Goal: Task Accomplishment & Management: Manage account settings

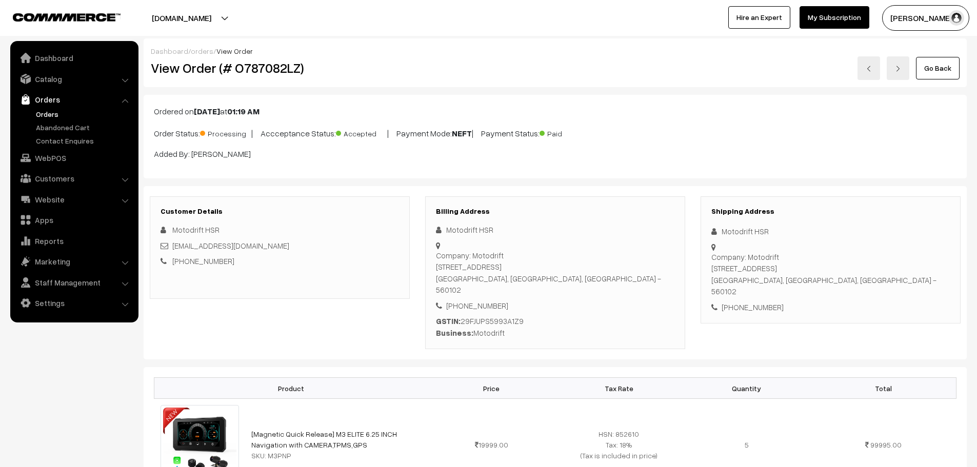
scroll to position [564, 0]
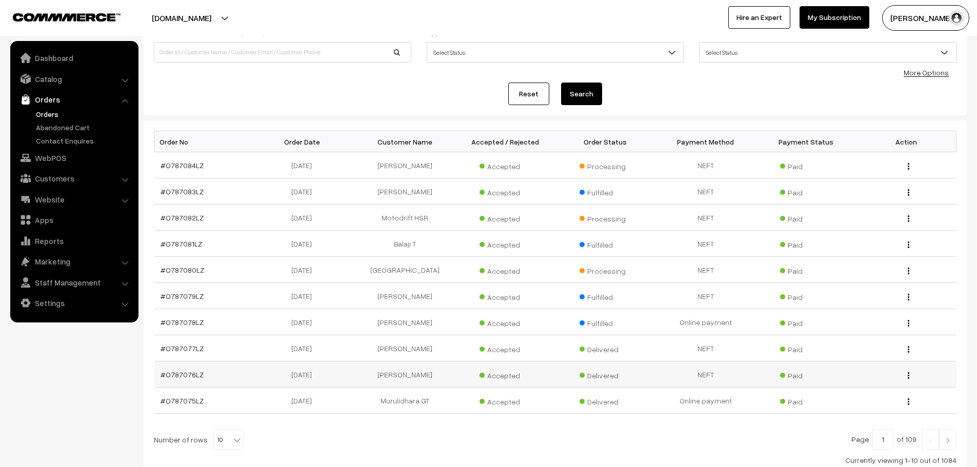
scroll to position [103, 0]
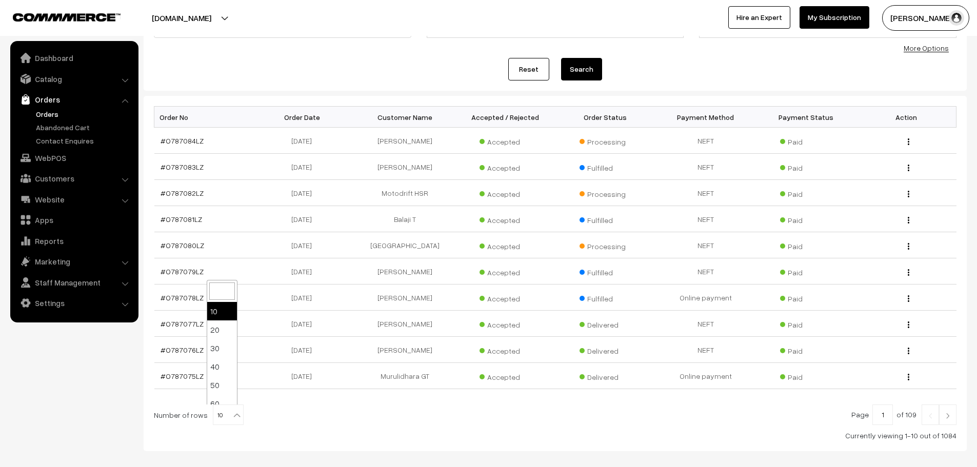
click at [232, 418] on b at bounding box center [237, 415] width 10 height 10
select select "100"
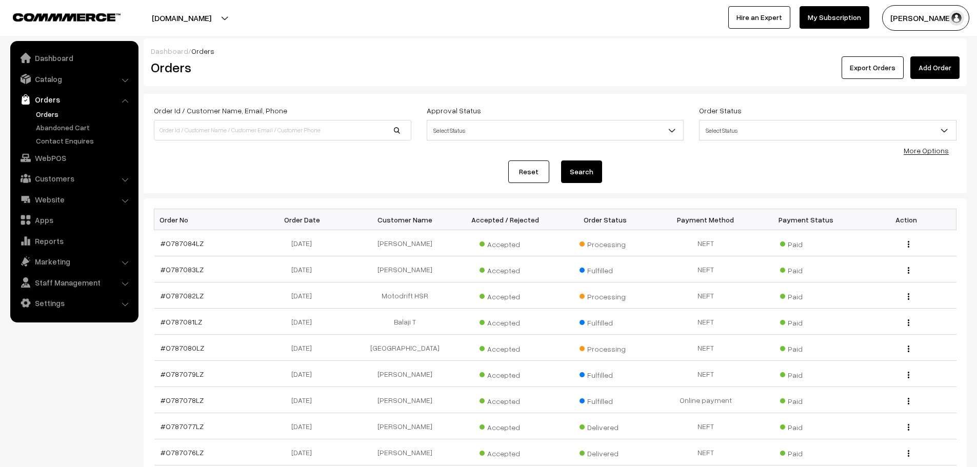
scroll to position [154, 0]
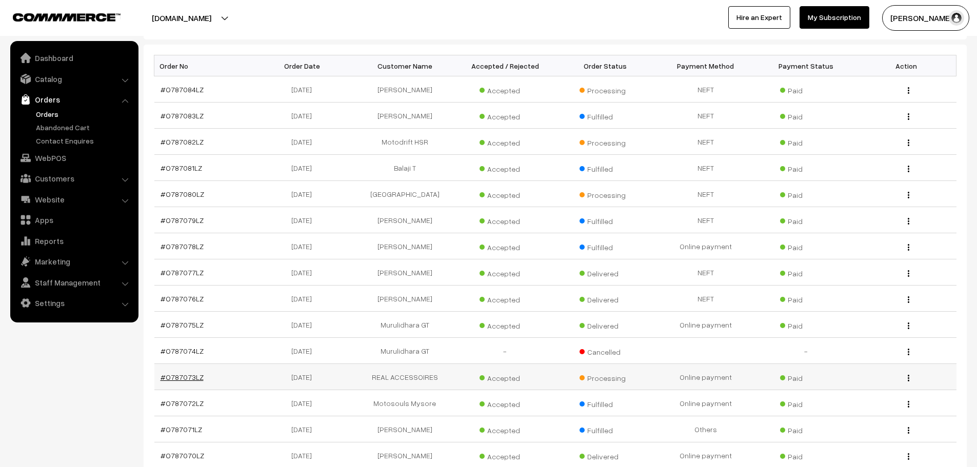
click at [183, 377] on link "#O787073LZ" at bounding box center [182, 377] width 43 height 9
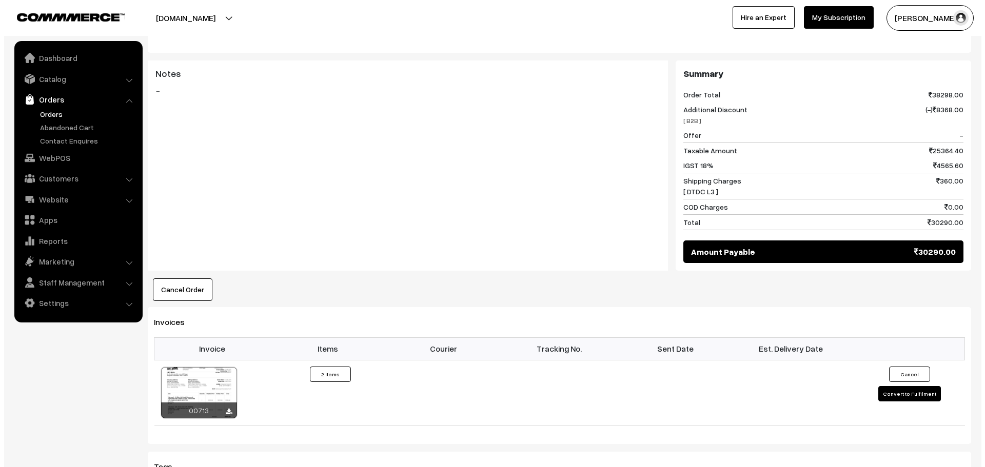
scroll to position [564, 0]
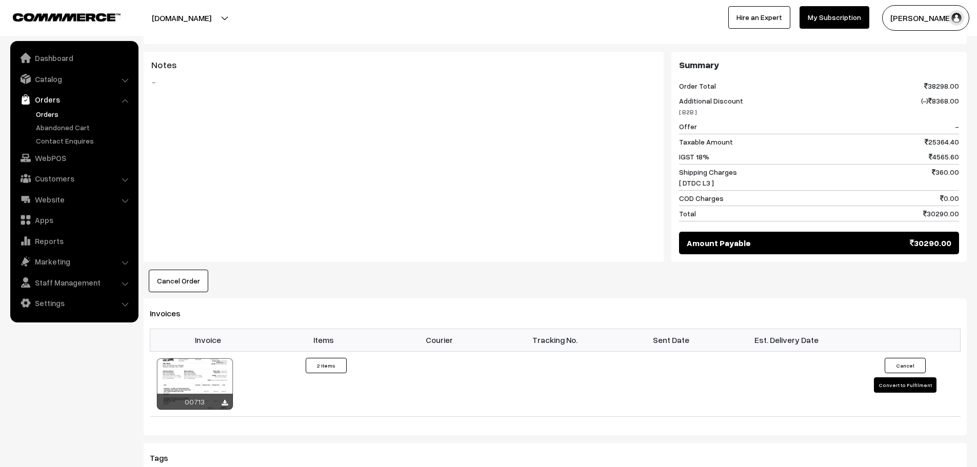
click at [174, 270] on button "Cancel Order" at bounding box center [179, 281] width 60 height 23
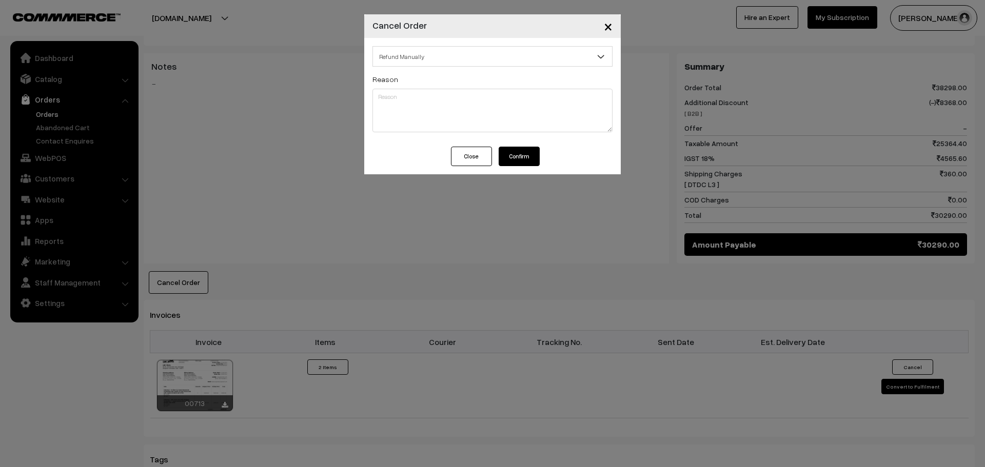
click at [487, 51] on span "Refund Manually" at bounding box center [492, 57] width 239 height 18
click at [526, 159] on button "Confirm" at bounding box center [519, 156] width 41 height 19
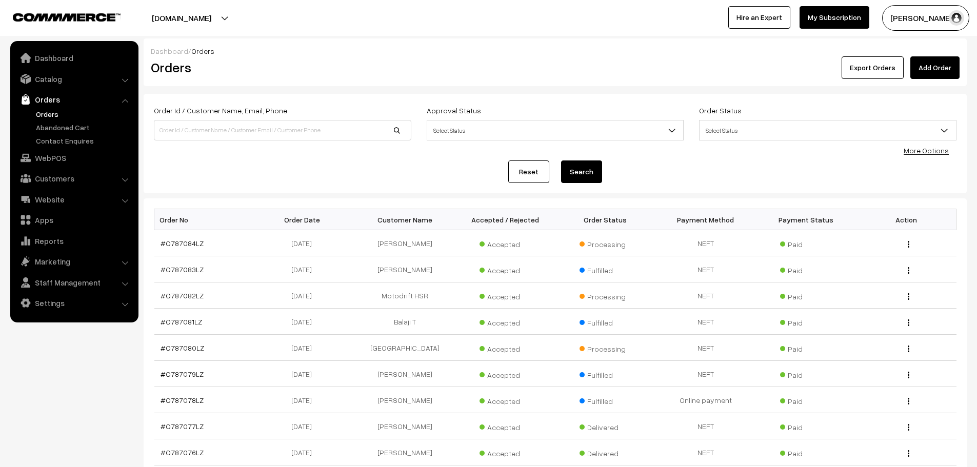
click at [932, 67] on link "Add Order" at bounding box center [935, 67] width 49 height 23
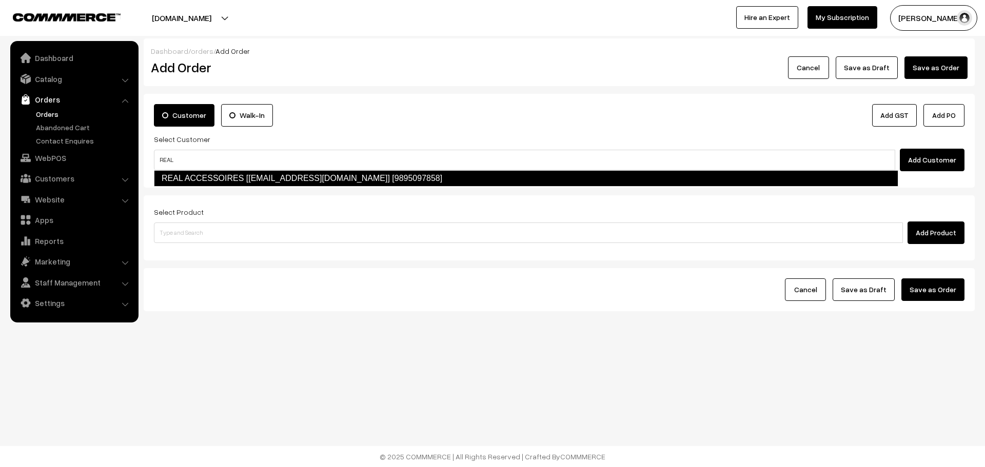
click at [277, 183] on link "REAL ACCESSOIRES [realaccessoriesclt@gmail.com] [9895097858]" at bounding box center [526, 178] width 744 height 16
type input "REAL"
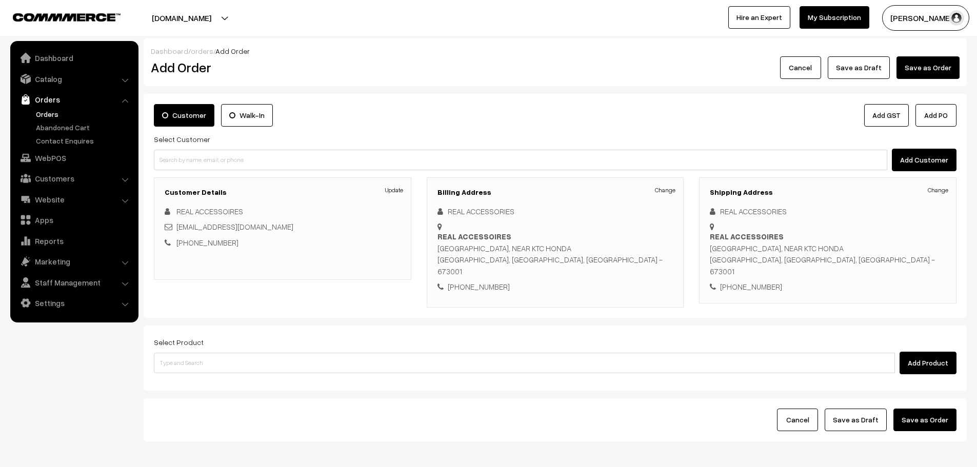
click at [657, 196] on h3 "Billing Address" at bounding box center [556, 192] width 236 height 9
click at [666, 189] on link "Change" at bounding box center [665, 190] width 21 height 9
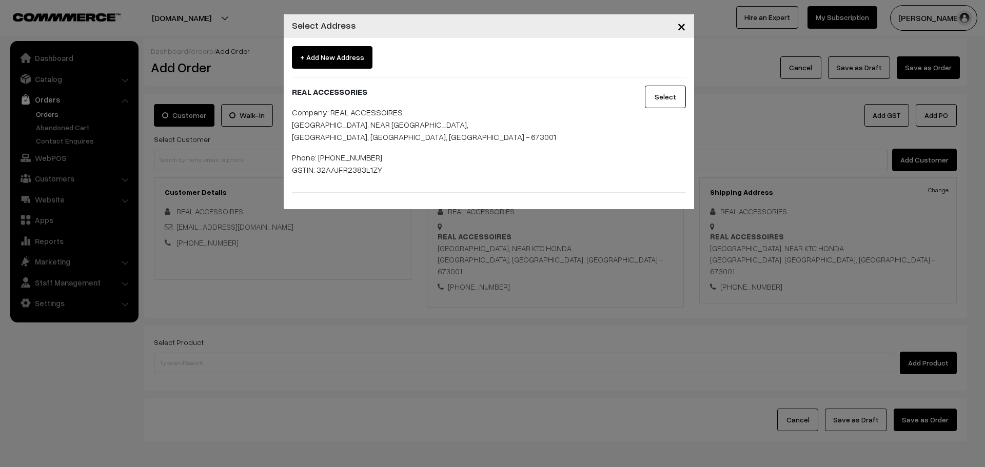
click at [675, 90] on button "Select" at bounding box center [665, 97] width 41 height 23
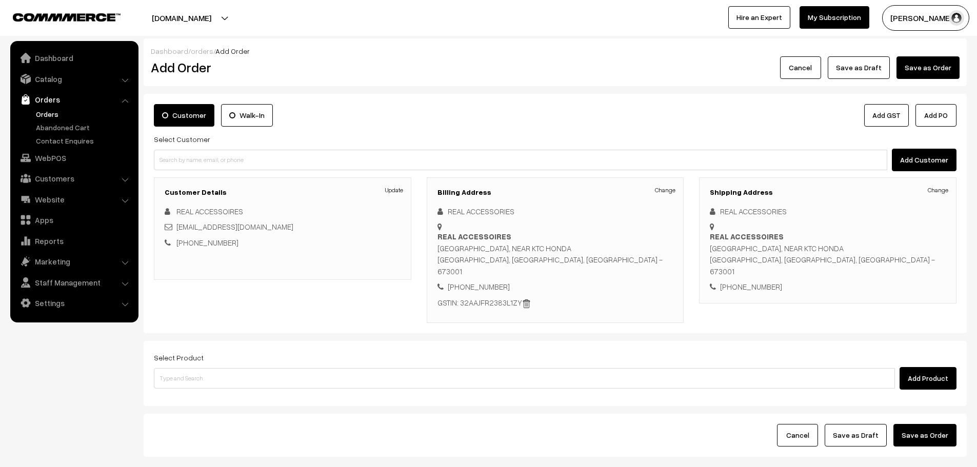
click at [217, 351] on div "Select Product Add Product" at bounding box center [555, 370] width 803 height 38
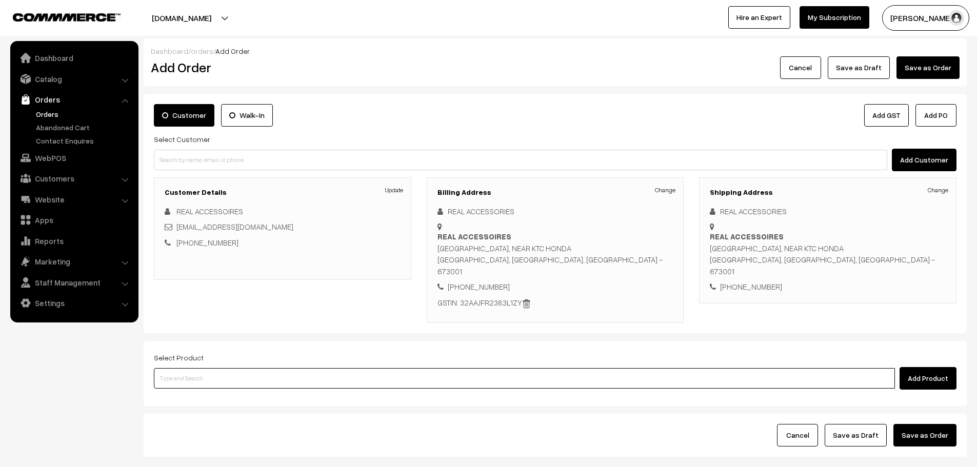
click at [211, 368] on input at bounding box center [524, 378] width 741 height 21
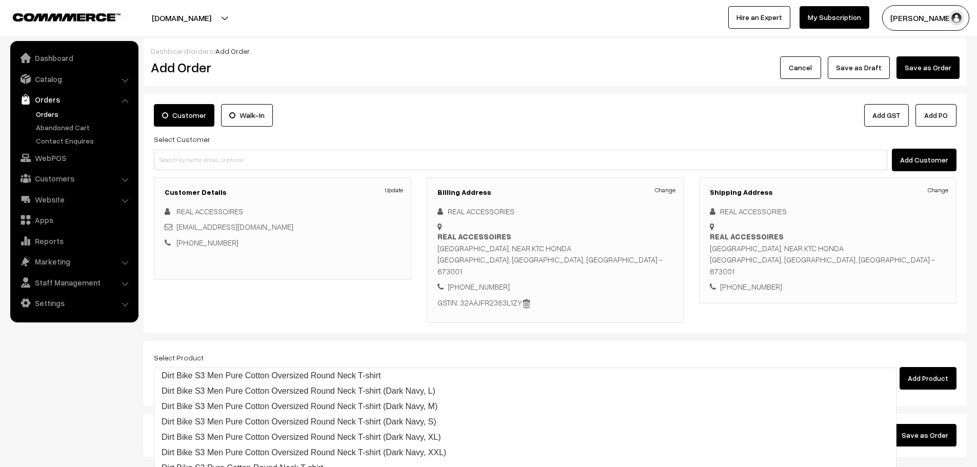
type input "s3 e"
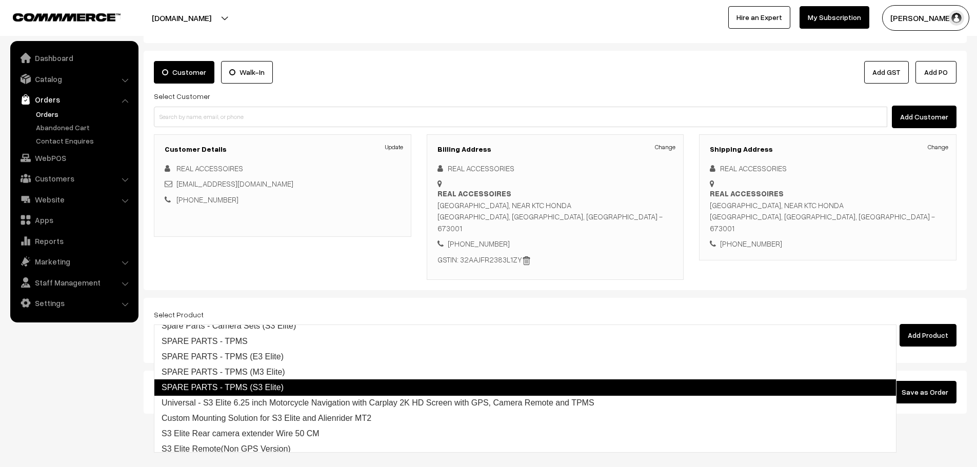
scroll to position [73, 0]
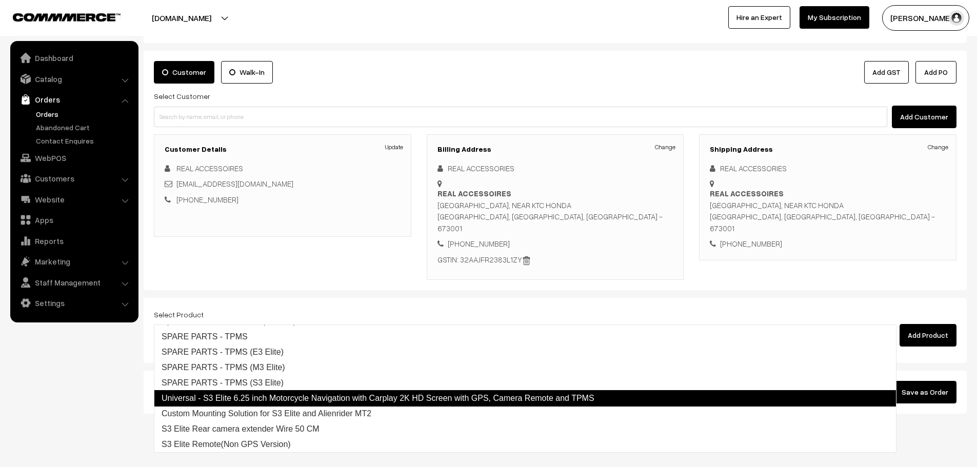
click at [310, 392] on link "Universal - S3 Elite 6.25 inch Motorcycle Navigation with Carplay 2K HD Screen …" at bounding box center [525, 398] width 743 height 16
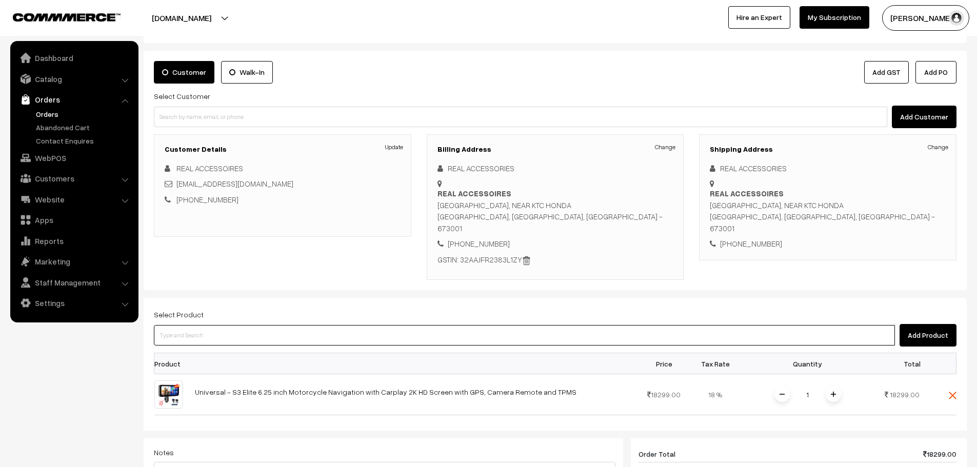
click at [204, 325] on input at bounding box center [524, 335] width 741 height 21
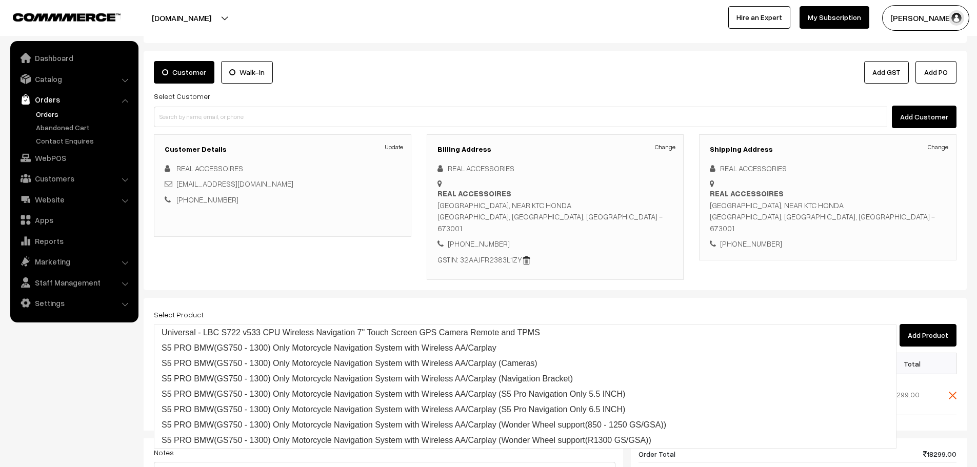
scroll to position [0, 0]
type input "s722"
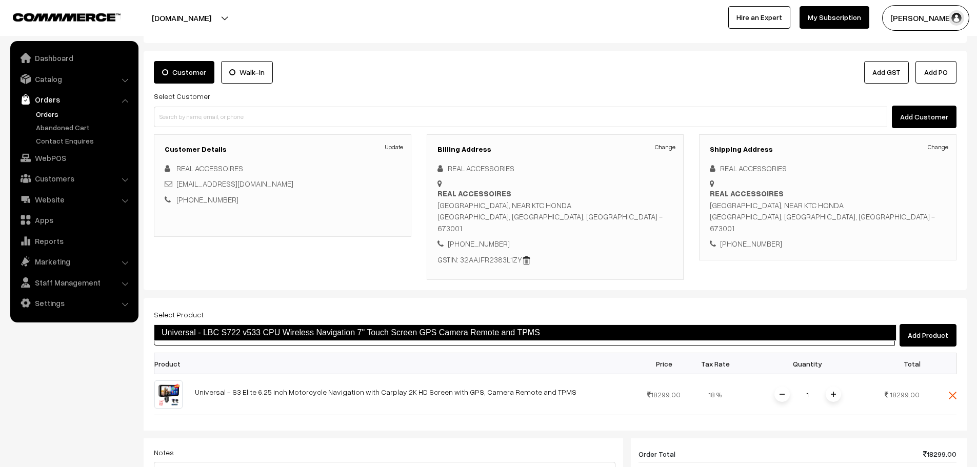
click at [252, 338] on link "Universal - LBC S722 v533 CPU Wireless Navigation 7" Touch Screen GPS Camera Re…" at bounding box center [525, 333] width 743 height 16
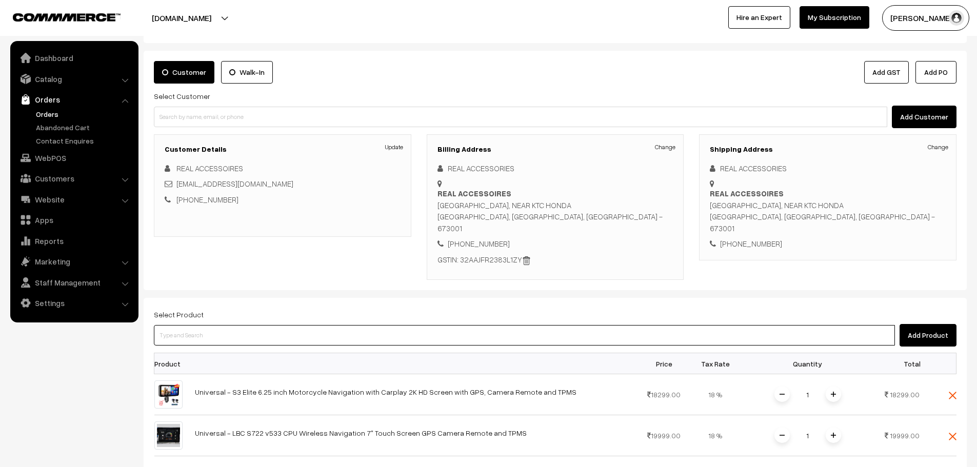
click at [226, 325] on input at bounding box center [524, 335] width 741 height 21
type input "m3"
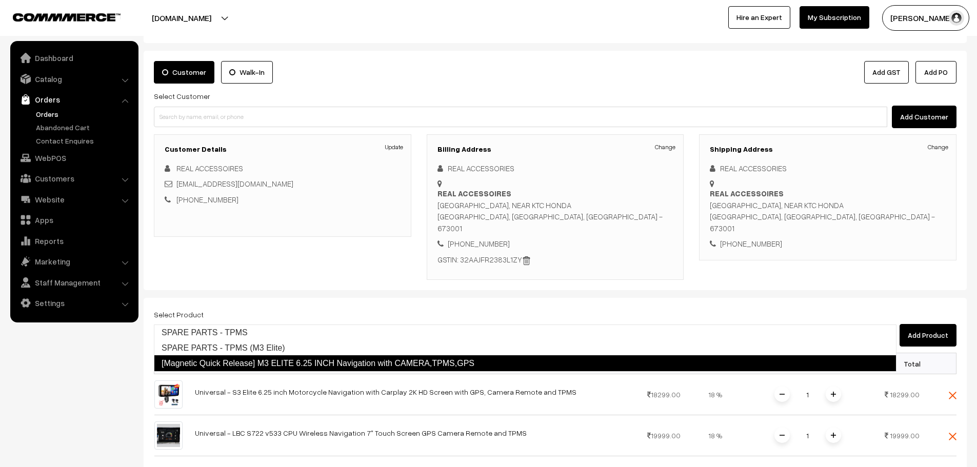
click at [235, 358] on link "[Magnetic Quick Release] M3 ELITE 6.25 INCH Navigation with CAMERA,TPMS,GPS" at bounding box center [525, 364] width 743 height 16
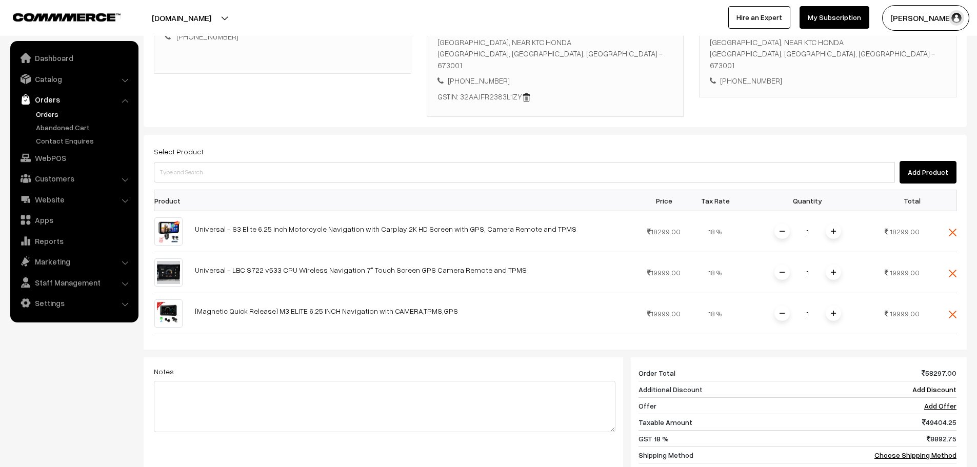
scroll to position [248, 0]
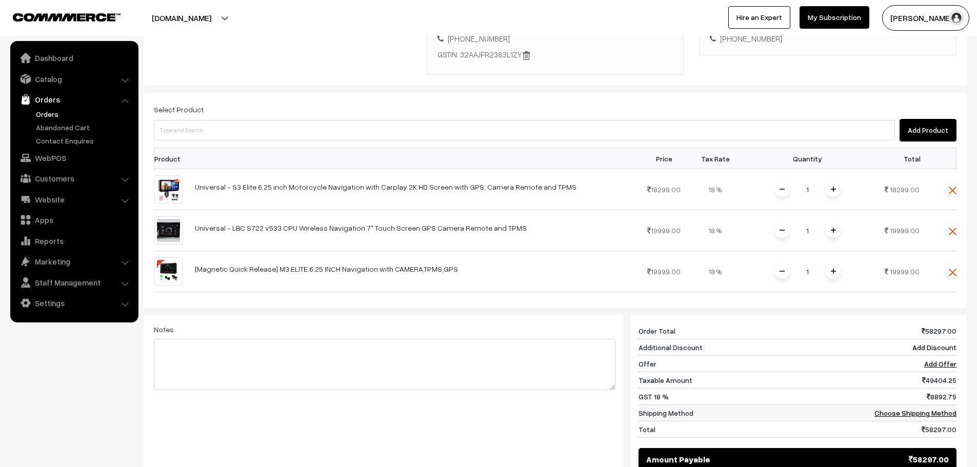
click at [902, 409] on link "Choose Shipping Method" at bounding box center [916, 413] width 82 height 9
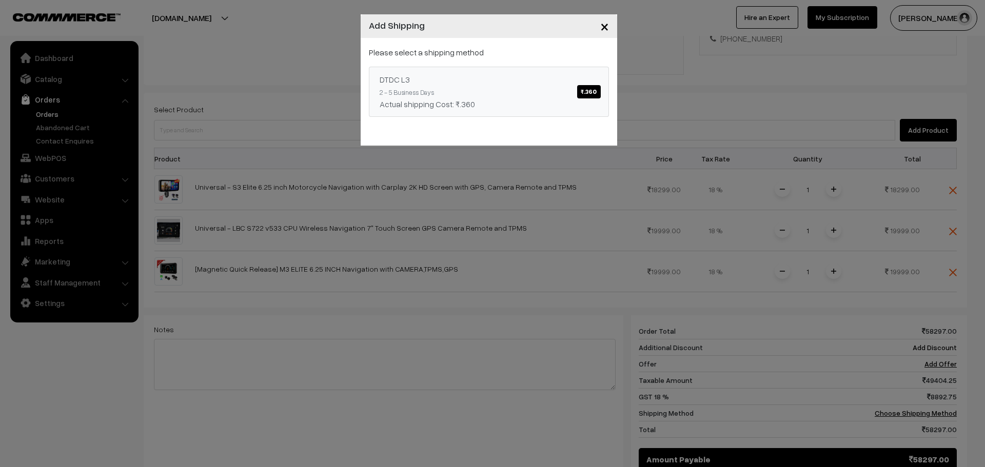
click at [591, 93] on span "₹.360" at bounding box center [588, 91] width 23 height 13
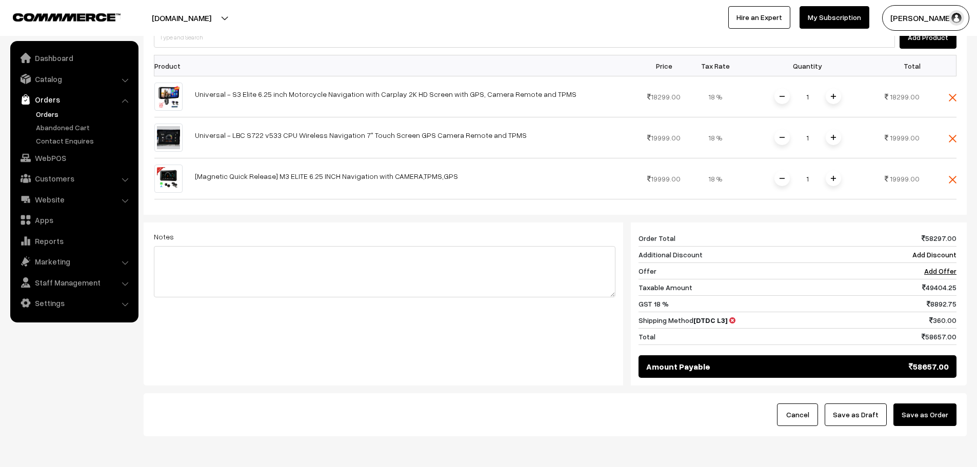
scroll to position [261, 0]
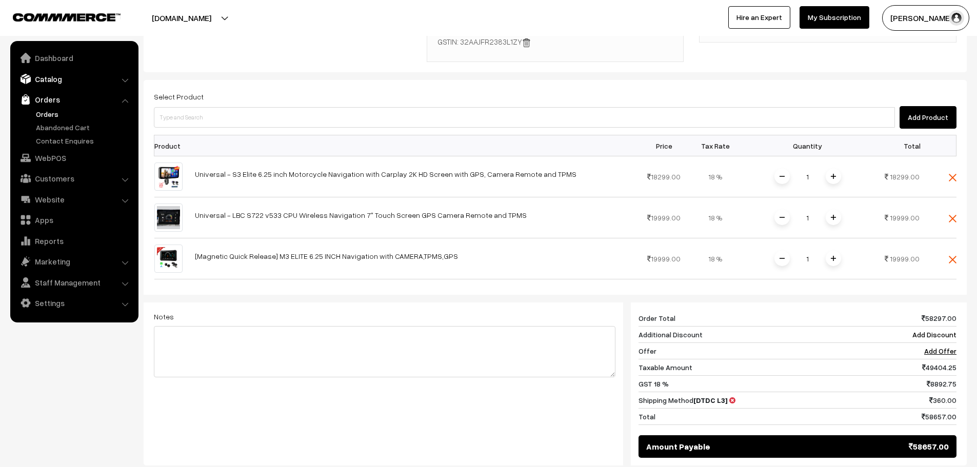
click at [43, 82] on link "Catalog" at bounding box center [74, 79] width 122 height 18
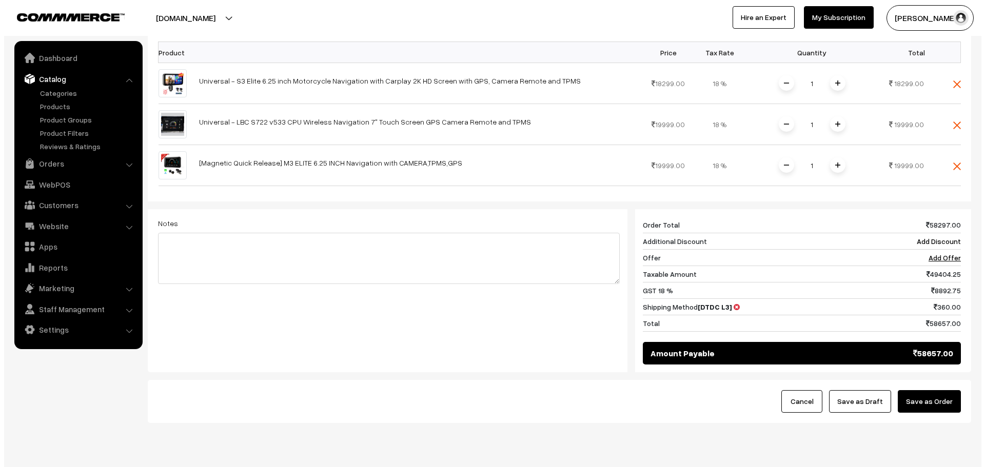
scroll to position [364, 0]
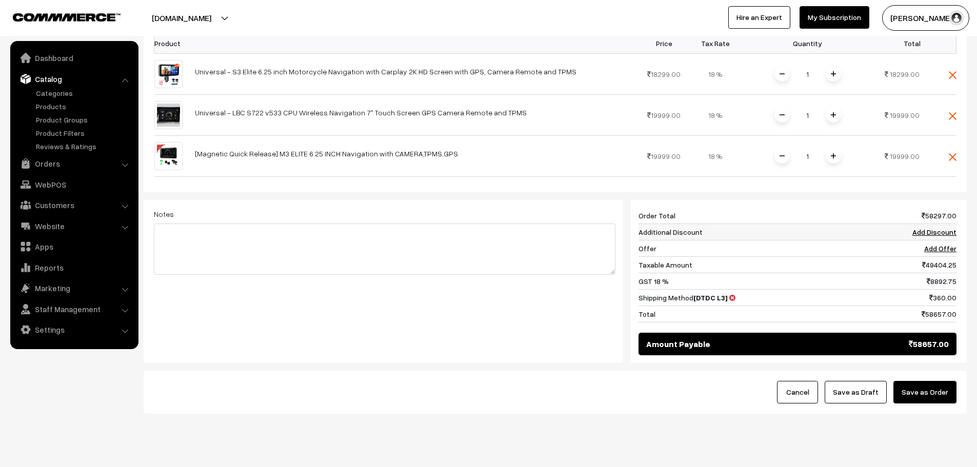
click at [931, 228] on link "Add Discount" at bounding box center [935, 232] width 44 height 9
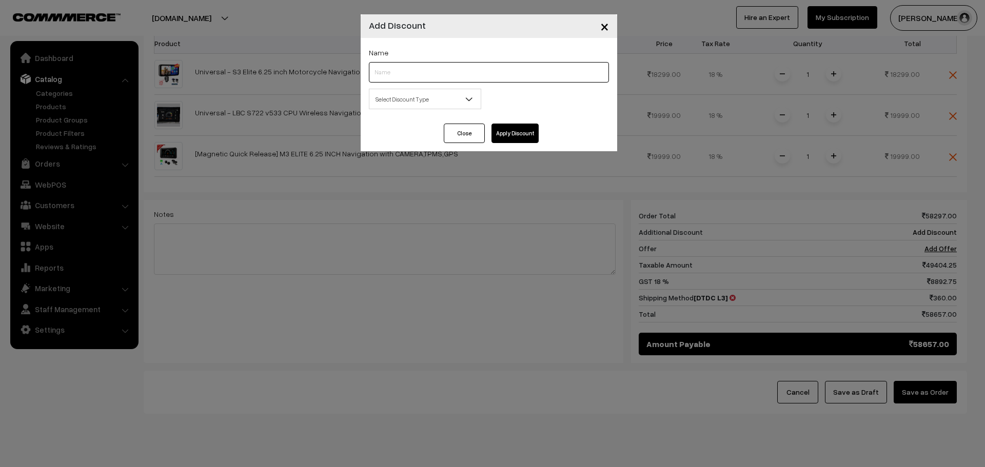
click at [391, 76] on input "text" at bounding box center [489, 72] width 240 height 21
type input "B2B"
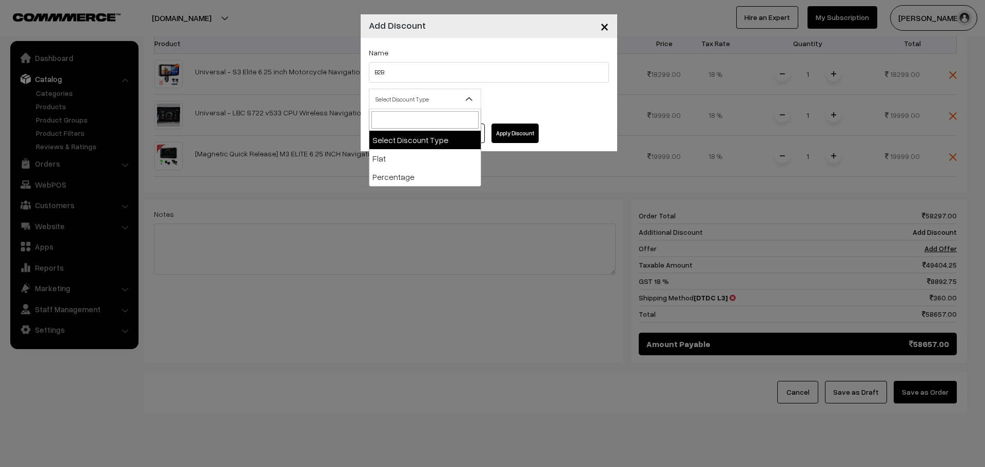
click at [429, 101] on span "Select Discount Type" at bounding box center [424, 99] width 111 height 18
select select "flat"
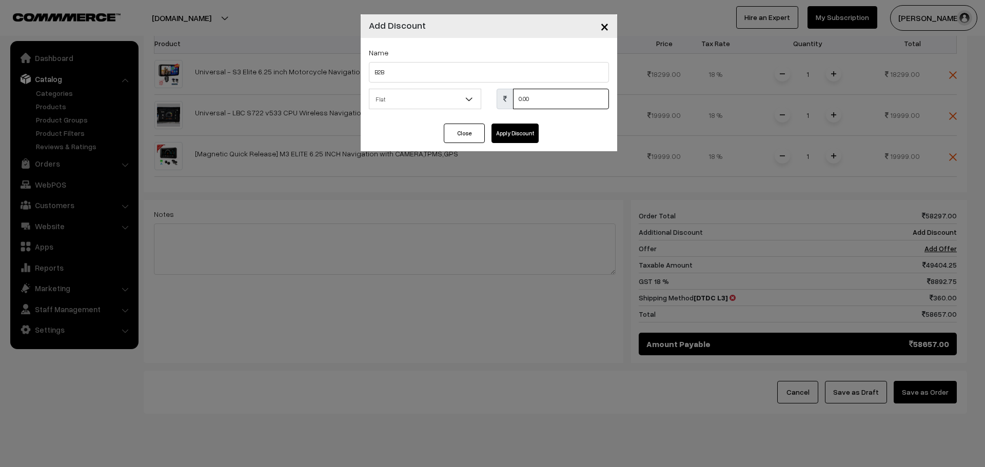
drag, startPoint x: 517, startPoint y: 97, endPoint x: 482, endPoint y: 96, distance: 35.4
click at [482, 96] on div "Select Discount Type Flat Percentage Flat 0.00 % 0.00" at bounding box center [488, 102] width 255 height 27
type input "12367"
click at [512, 137] on button "Apply Discount" at bounding box center [514, 133] width 47 height 19
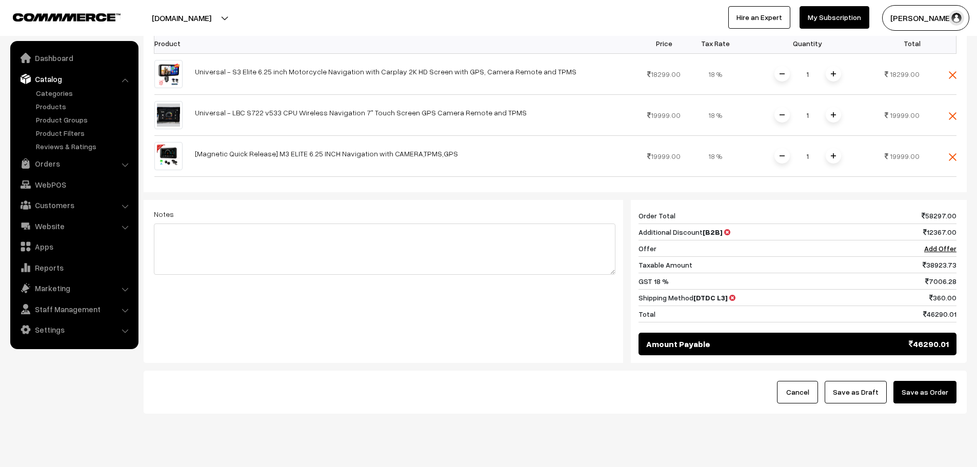
click at [294, 347] on form "Customer Walk-In Add GST Add PO Select Customer Add Customer Customer Details U…" at bounding box center [555, 72] width 823 height 684
click at [941, 381] on button "Save as Order" at bounding box center [925, 392] width 63 height 23
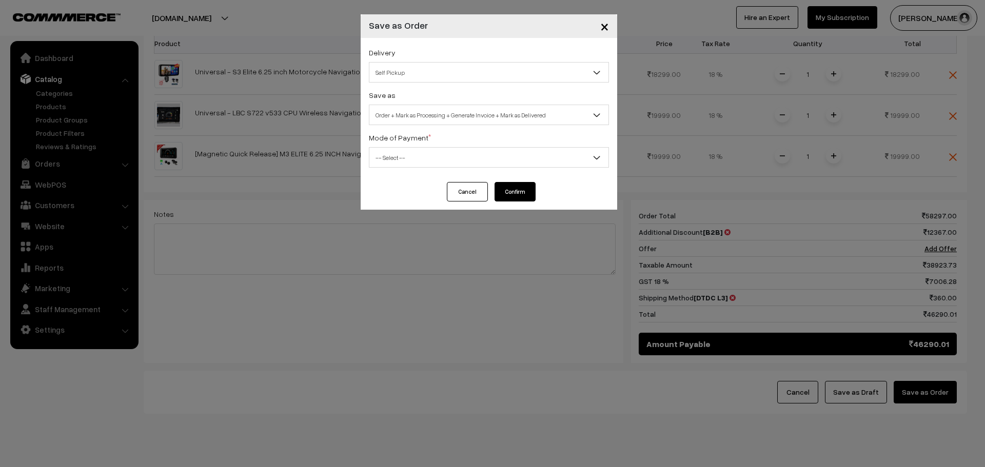
click at [419, 76] on span "Self Pickup" at bounding box center [488, 73] width 239 height 18
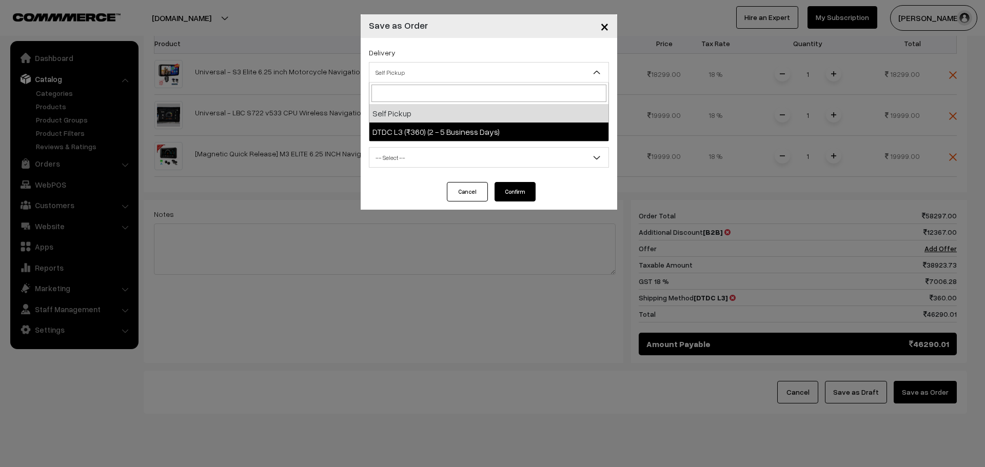
select select "DL2"
select select "3"
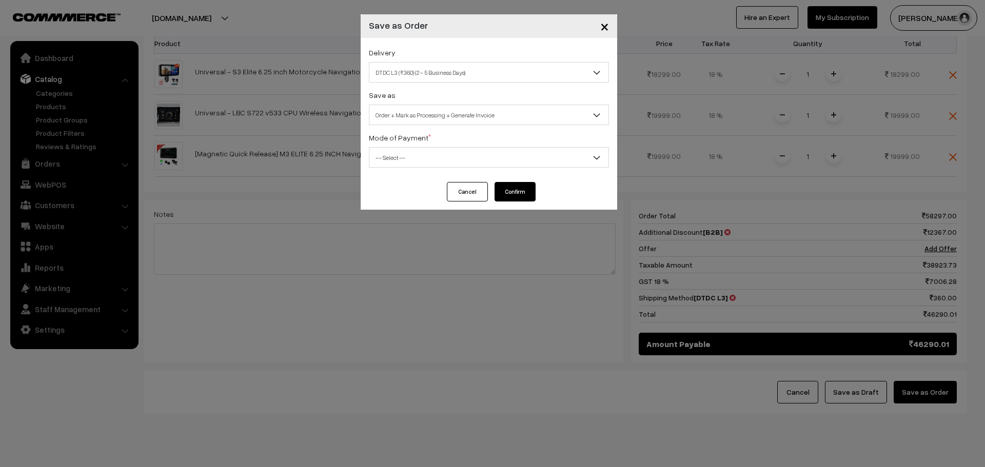
click at [429, 159] on span "-- Select --" at bounding box center [488, 158] width 239 height 18
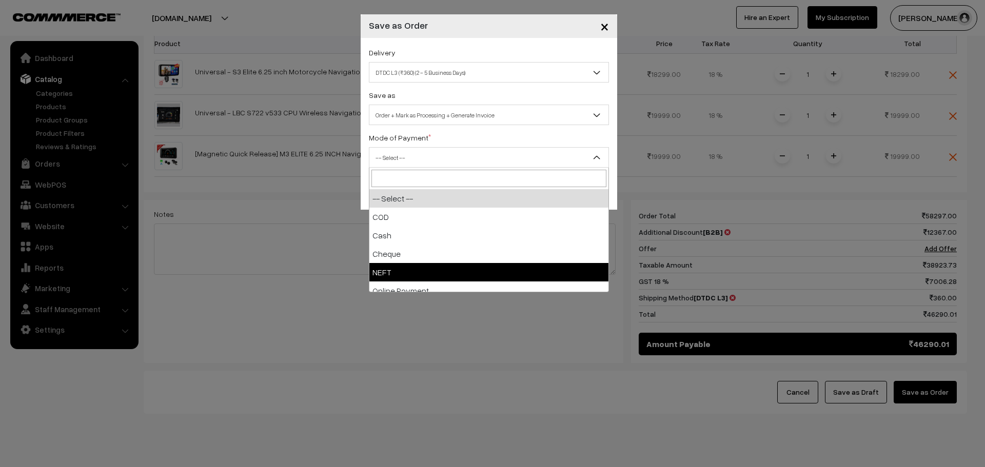
select select "4"
checkbox input "true"
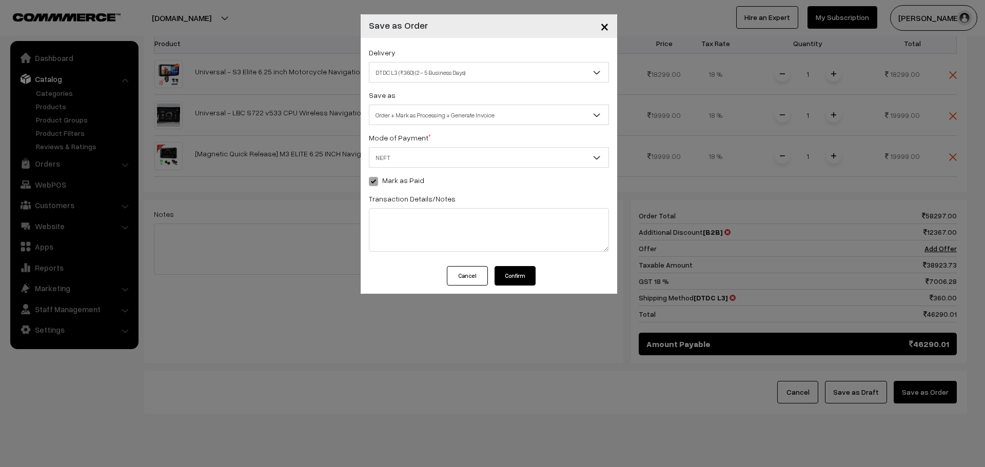
click at [516, 274] on button "Confirm" at bounding box center [515, 275] width 41 height 19
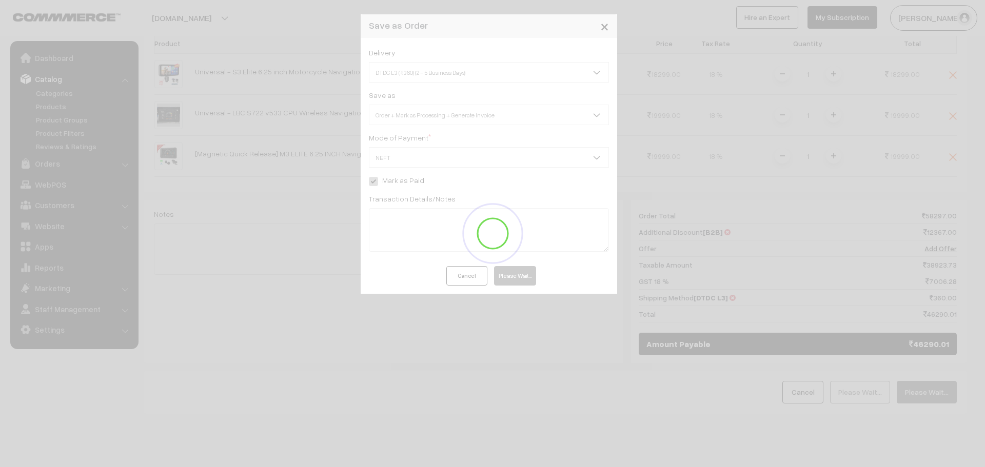
scroll to position [347, 0]
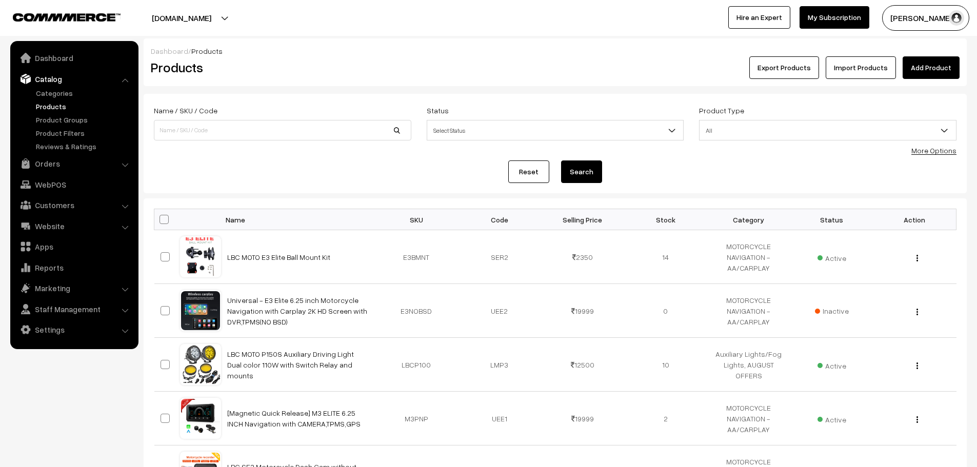
click at [236, 141] on div "Name / SKU / Code" at bounding box center [282, 125] width 273 height 43
click at [233, 131] on input at bounding box center [283, 130] width 258 height 21
type input "722"
click at [561, 161] on button "Search" at bounding box center [581, 172] width 41 height 23
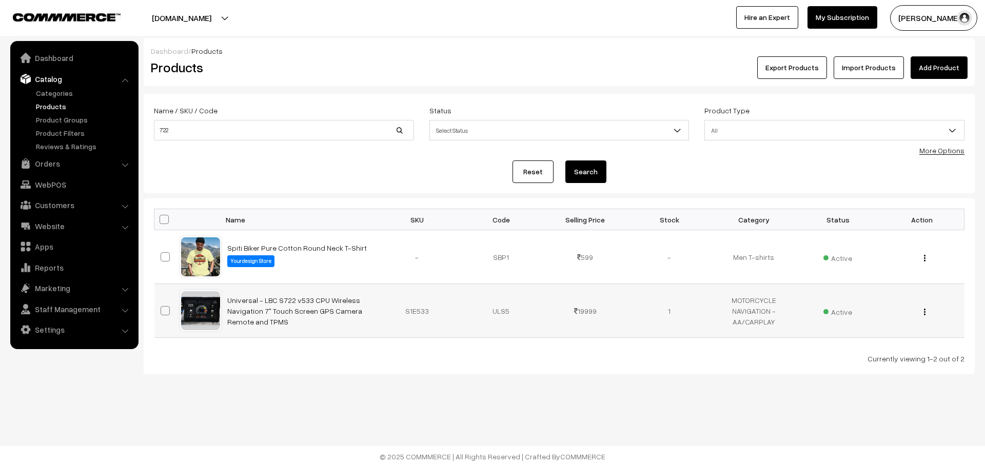
click at [924, 311] on img "button" at bounding box center [925, 312] width 2 height 7
click at [879, 346] on link "Edit" at bounding box center [878, 349] width 87 height 23
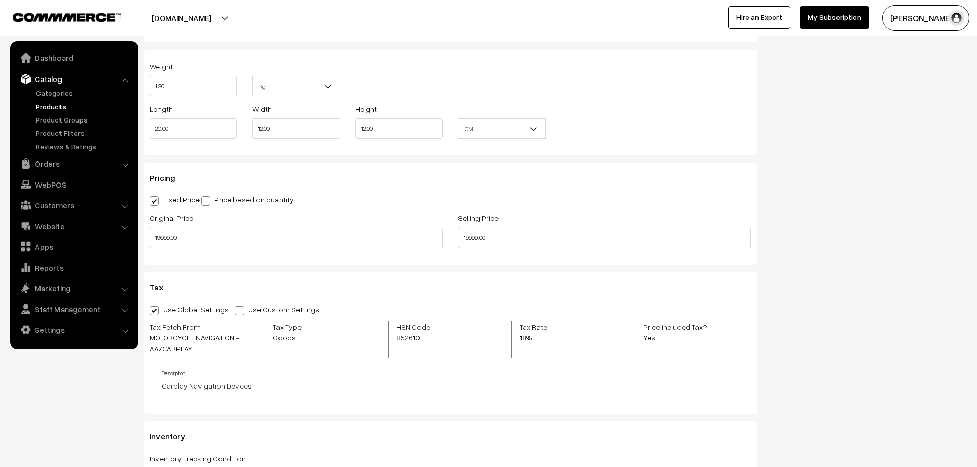
scroll to position [749, 0]
drag, startPoint x: 197, startPoint y: 93, endPoint x: 145, endPoint y: 93, distance: 52.3
click at [145, 93] on div "Weight 1.20" at bounding box center [193, 84] width 103 height 43
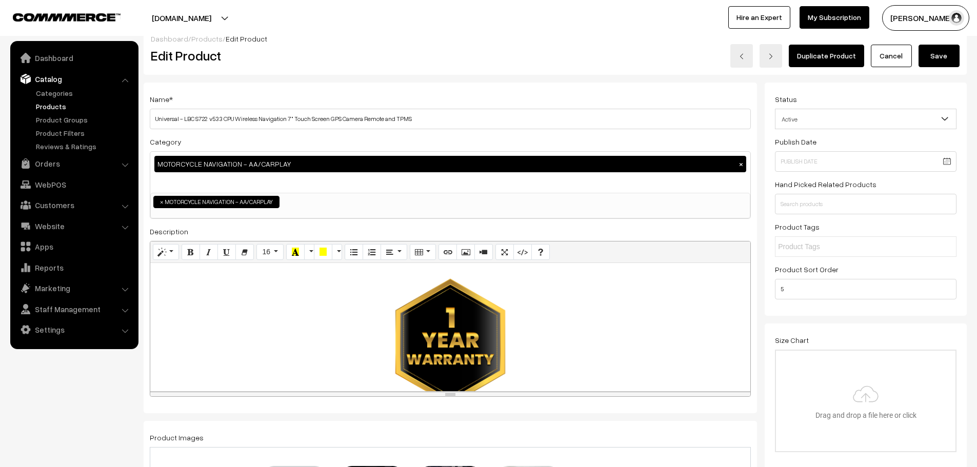
scroll to position [0, 0]
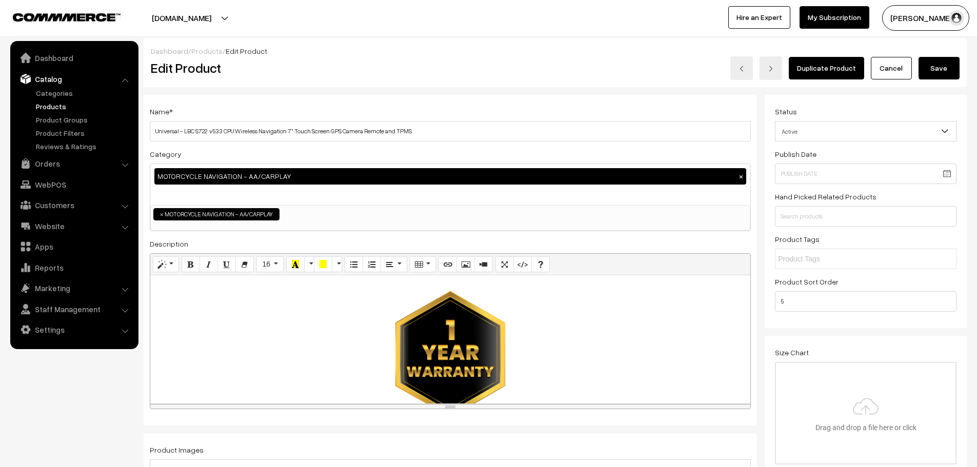
type input "1.5"
click at [941, 65] on button "Save" at bounding box center [939, 68] width 41 height 23
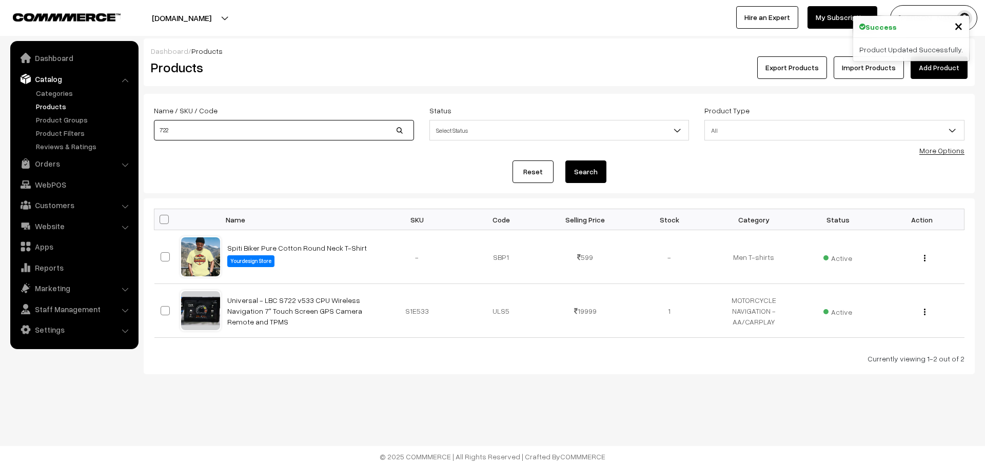
click at [234, 125] on input "722" at bounding box center [284, 130] width 260 height 21
type input "M3"
click at [565, 161] on button "Search" at bounding box center [585, 172] width 41 height 23
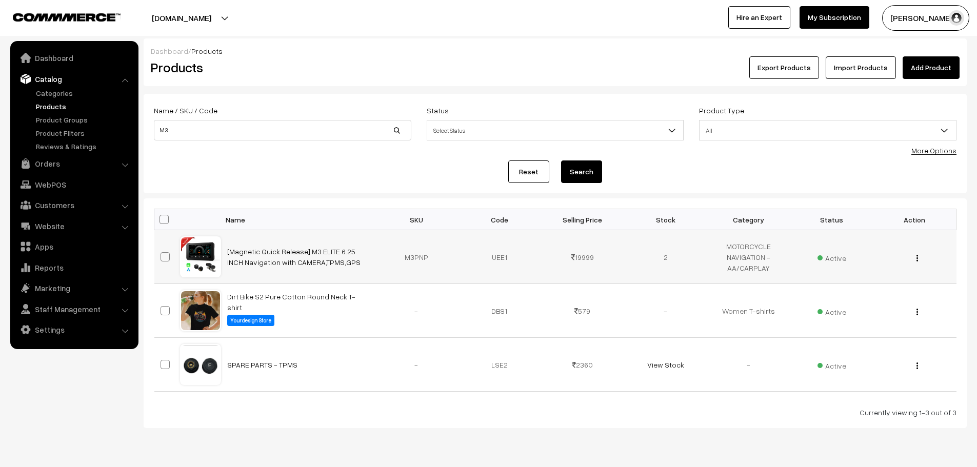
click at [918, 260] on img "button" at bounding box center [918, 258] width 2 height 7
click at [869, 301] on link "Edit" at bounding box center [871, 295] width 87 height 23
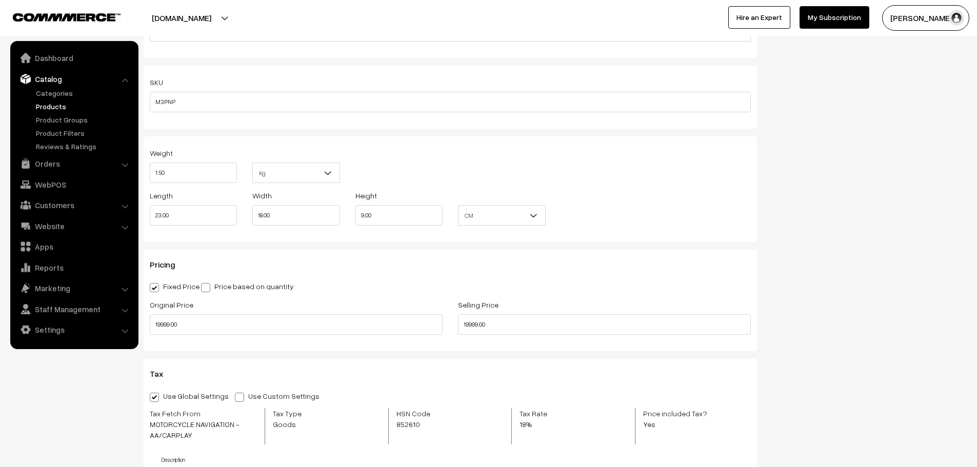
scroll to position [667, 0]
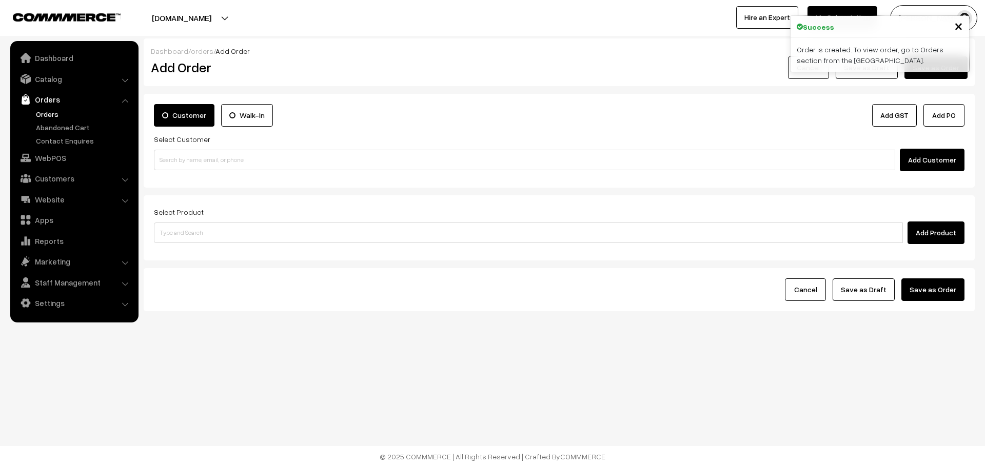
click at [36, 109] on link "Orders" at bounding box center [84, 114] width 102 height 11
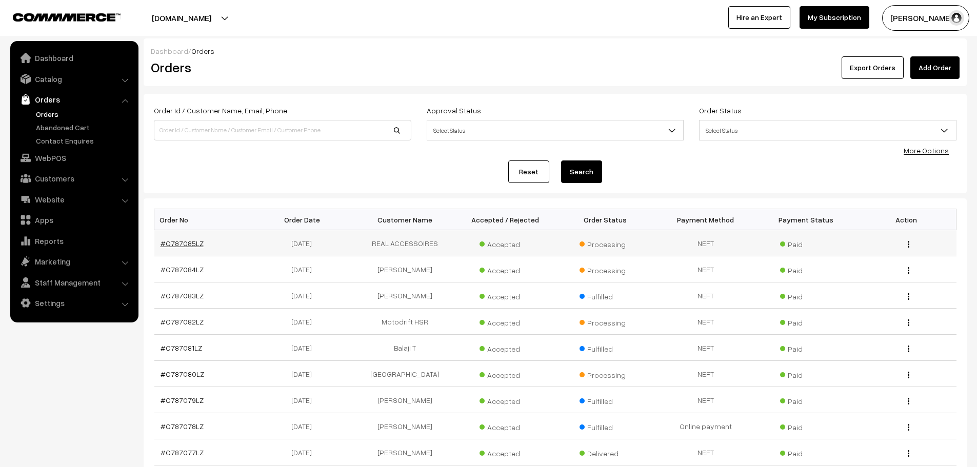
click at [180, 243] on link "#O787085LZ" at bounding box center [182, 243] width 43 height 9
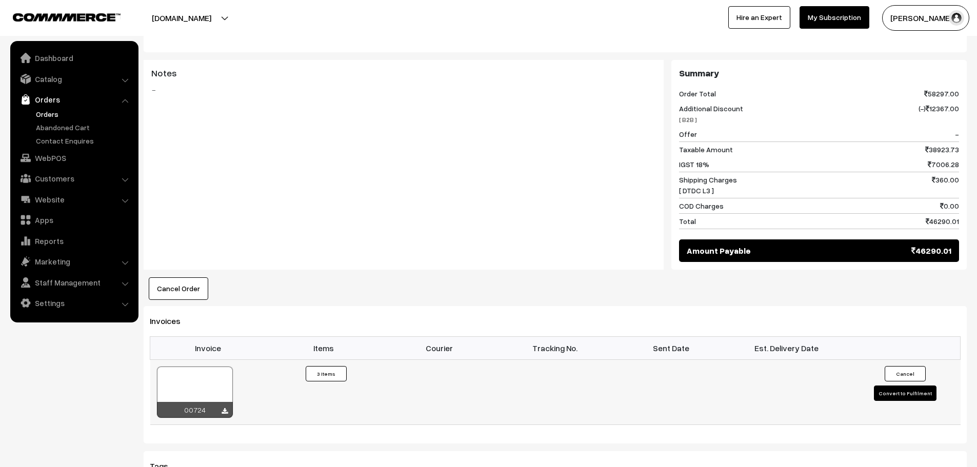
scroll to position [667, 0]
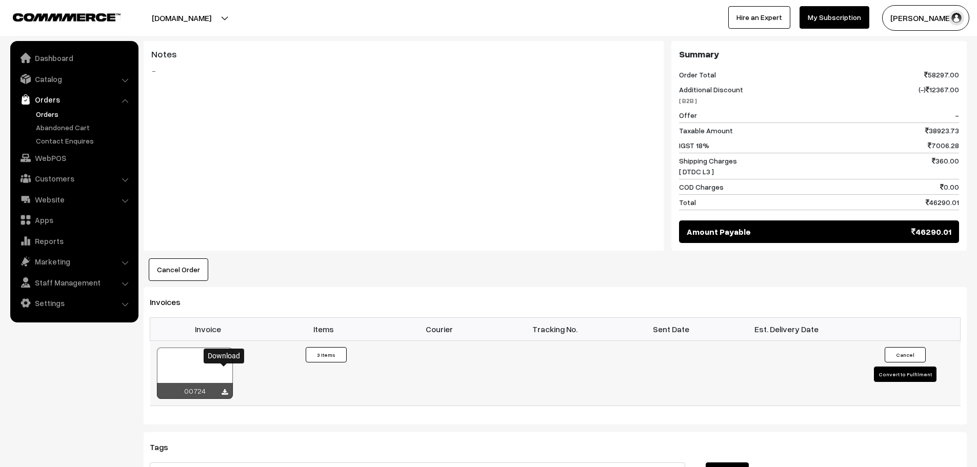
click at [225, 389] on icon at bounding box center [225, 392] width 6 height 7
